Goal: Answer question/provide support: Share knowledge or assist other users

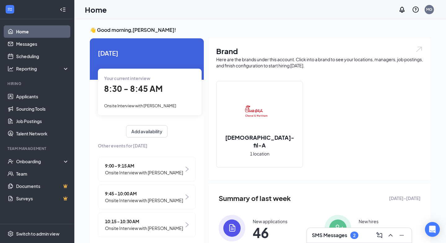
scroll to position [11, 0]
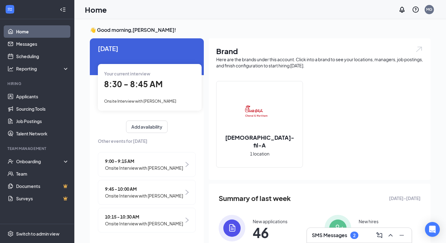
click at [355, 235] on div "2" at bounding box center [354, 235] width 2 height 5
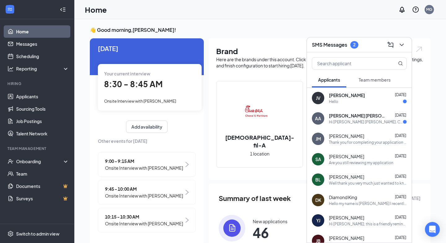
click at [350, 102] on div "Hello" at bounding box center [368, 101] width 78 height 5
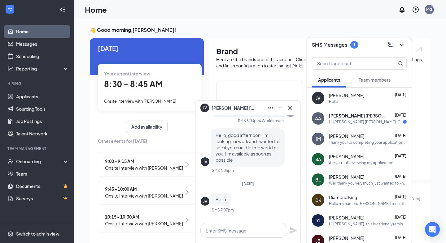
click at [353, 126] on div "AA [PERSON_NAME] [PERSON_NAME] [DATE] Hi [PERSON_NAME] [PERSON_NAME]. Congratul…" at bounding box center [359, 118] width 105 height 20
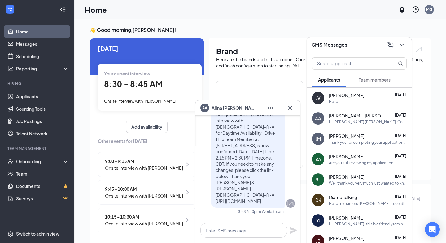
scroll to position [0, 0]
click at [291, 106] on icon "Cross" at bounding box center [289, 107] width 7 height 7
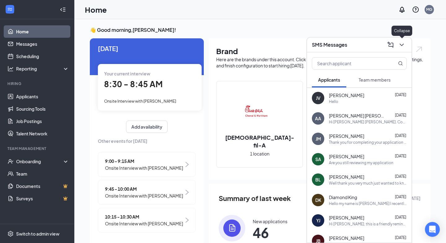
click at [401, 46] on icon "ChevronDown" at bounding box center [401, 44] width 7 height 7
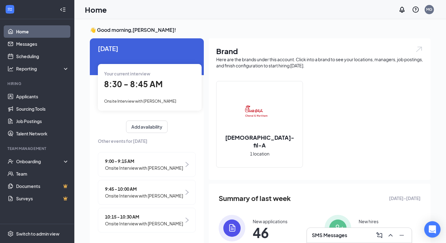
click at [431, 225] on div "Open Intercom Messenger" at bounding box center [432, 230] width 16 height 16
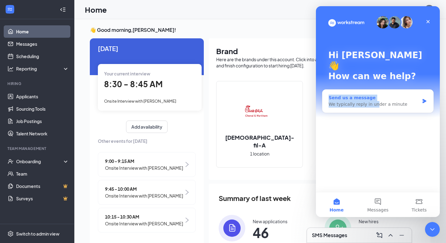
drag, startPoint x: 371, startPoint y: 110, endPoint x: 373, endPoint y: 94, distance: 16.5
click at [373, 94] on div "Hi [PERSON_NAME] 👋 How can we help? Send us a message We typically reply in und…" at bounding box center [378, 99] width 124 height 186
click at [384, 101] on div "We typically reply in under a minute" at bounding box center [373, 104] width 91 height 6
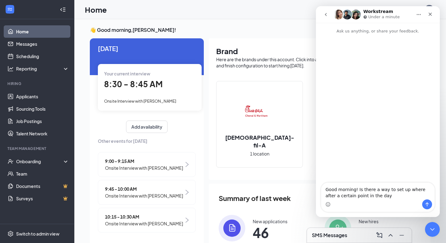
click at [371, 196] on textarea "Good morning! Is there a way to set up where after a certain point in the day" at bounding box center [377, 191] width 113 height 17
click at [381, 195] on textarea "Good morning! Is there a way to set up where after a certain point in the day" at bounding box center [377, 191] width 113 height 17
click at [357, 196] on textarea "Good morning! Is there a way to set up where after a certain point in the day t…" at bounding box center [377, 188] width 113 height 23
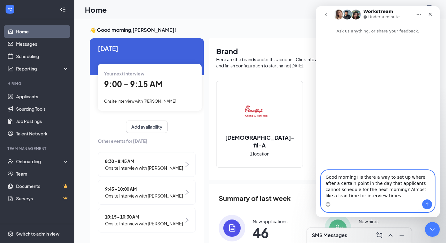
type textarea "Good morning! Is there a way to set up where after a certain point in the day t…"
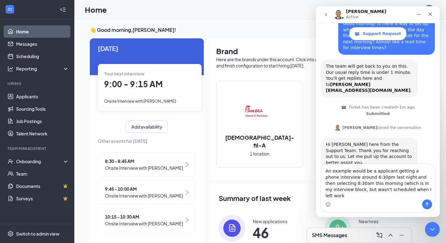
scroll to position [48, 0]
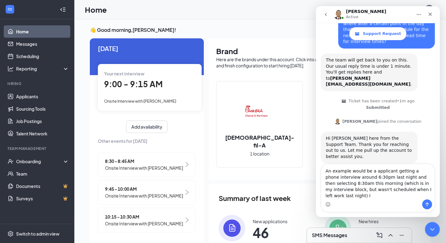
type textarea "An example would be a applicant getting a phone interview around 6:30pm last ni…"
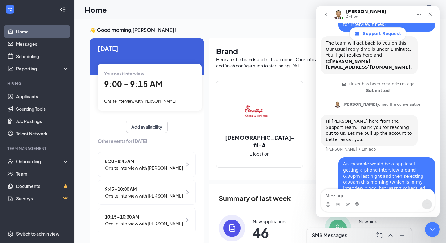
scroll to position [66, 0]
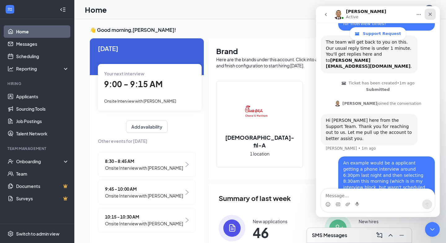
click at [430, 15] on icon "Close" at bounding box center [429, 14] width 3 height 3
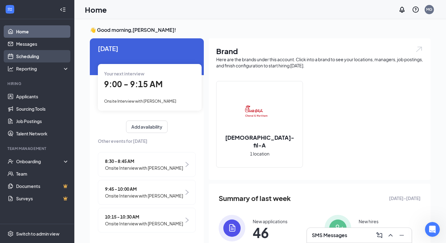
click at [31, 58] on link "Scheduling" at bounding box center [42, 56] width 53 height 12
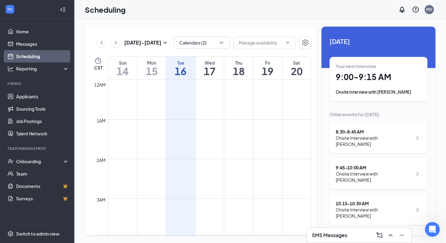
scroll to position [304, 0]
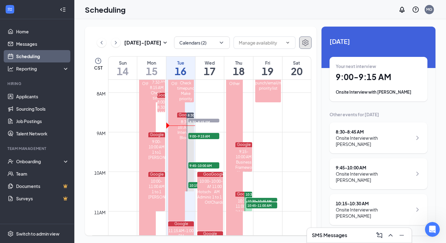
click at [304, 42] on icon "Settings" at bounding box center [305, 42] width 6 height 7
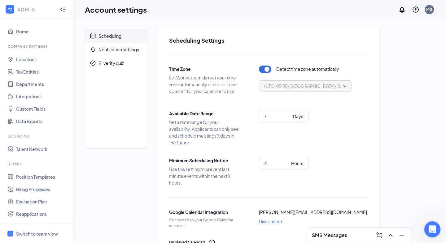
click at [436, 228] on div "Open Intercom Messenger" at bounding box center [431, 228] width 20 height 20
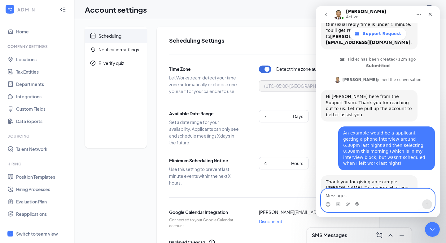
scroll to position [124, 0]
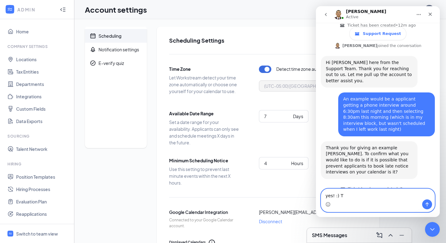
type textarea "yes! :)"
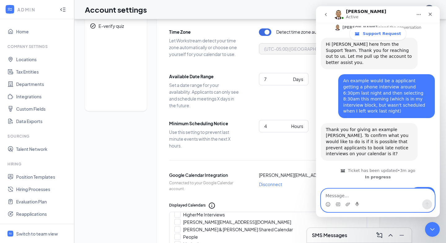
scroll to position [38, 0]
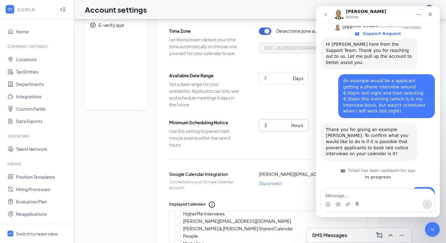
click at [285, 128] on input "3" at bounding box center [276, 125] width 24 height 7
click at [286, 123] on input "4" at bounding box center [276, 125] width 24 height 7
click at [286, 123] on input "5" at bounding box center [276, 125] width 24 height 7
click at [286, 123] on input "6" at bounding box center [276, 125] width 24 height 7
click at [286, 123] on input "7" at bounding box center [276, 125] width 24 height 7
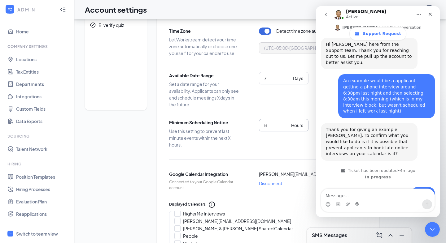
type input "8"
click at [286, 123] on input "8" at bounding box center [276, 125] width 24 height 7
click at [340, 198] on textarea "Message…" at bounding box center [377, 194] width 113 height 11
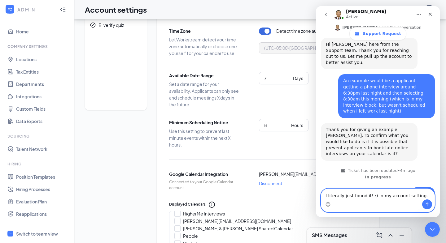
type textarea "I literally just found it! :) in my account setting."
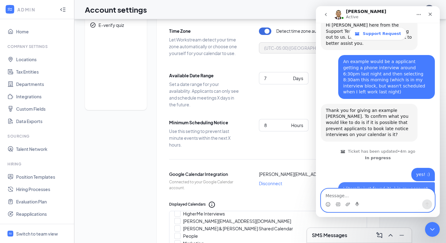
scroll to position [163, 0]
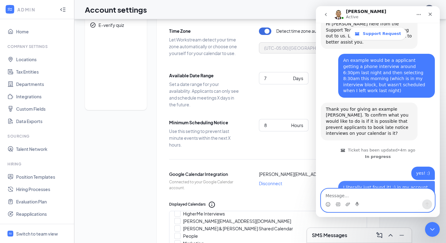
type textarea "S"
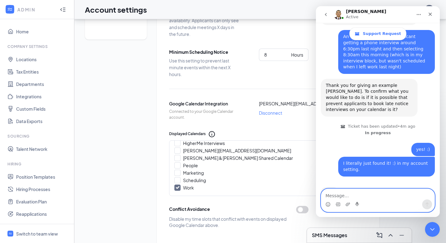
scroll to position [0, 0]
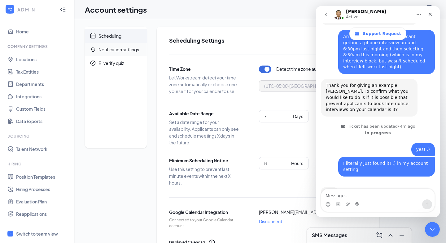
click at [133, 48] on div "Notification settings" at bounding box center [118, 49] width 41 height 6
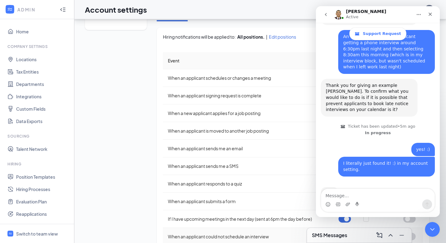
scroll to position [119, 0]
click at [411, 221] on button "button" at bounding box center [409, 218] width 12 height 7
click at [345, 222] on td at bounding box center [345, 219] width 25 height 18
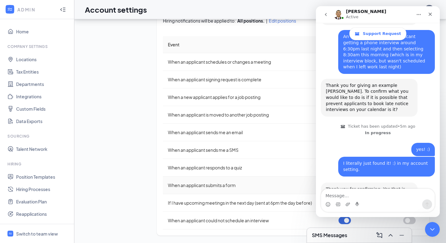
scroll to position [205, 0]
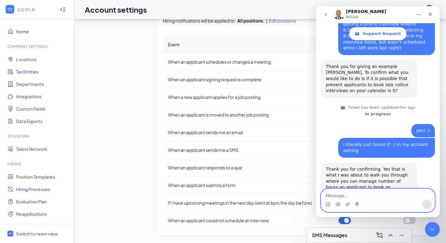
click at [339, 196] on textarea "Message…" at bounding box center [377, 194] width 113 height 11
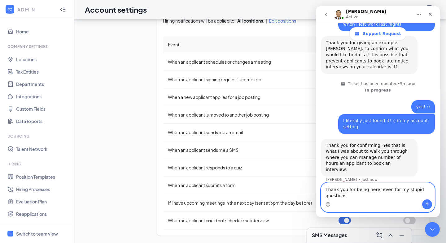
scroll to position [235, 0]
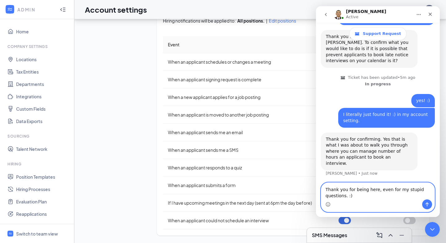
type textarea "Thank you for being here, even for my stupid questions. :)"
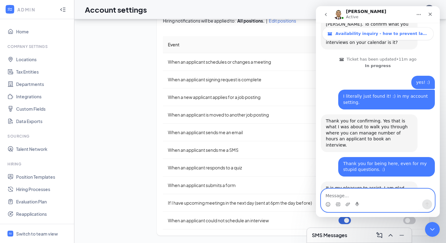
scroll to position [282, 0]
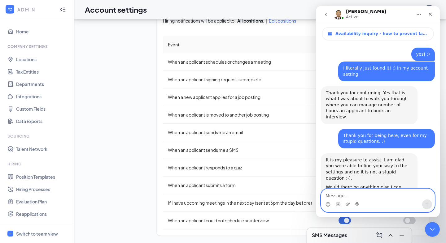
click at [366, 198] on textarea "Message…" at bounding box center [377, 194] width 113 height 11
type textarea "No thanks, [PERSON_NAME]! I appreciate you."
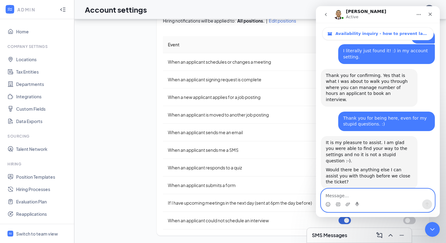
scroll to position [300, 0]
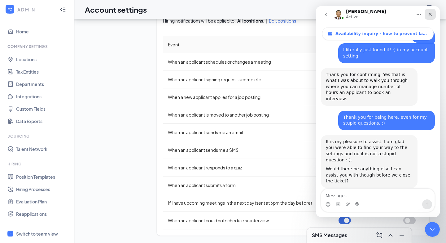
click at [433, 13] on div "Close" at bounding box center [429, 14] width 11 height 11
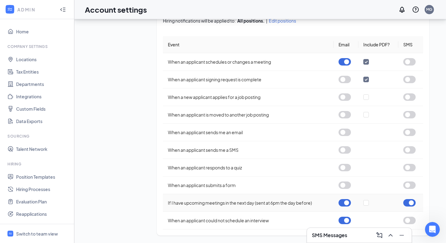
click at [412, 202] on button "button" at bounding box center [409, 202] width 12 height 7
